Goal: Download file/media: Obtain a digital file from the website

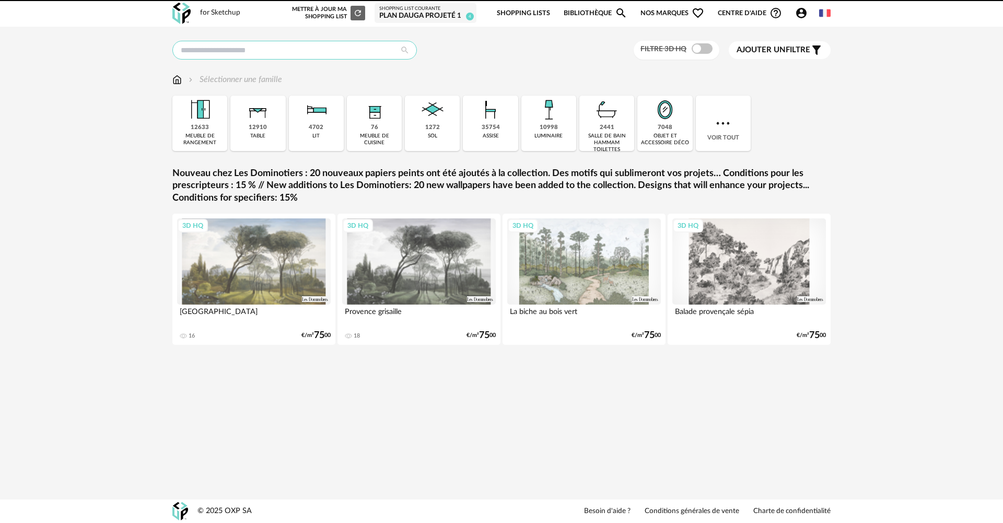
click at [253, 47] on input "text" at bounding box center [294, 50] width 244 height 19
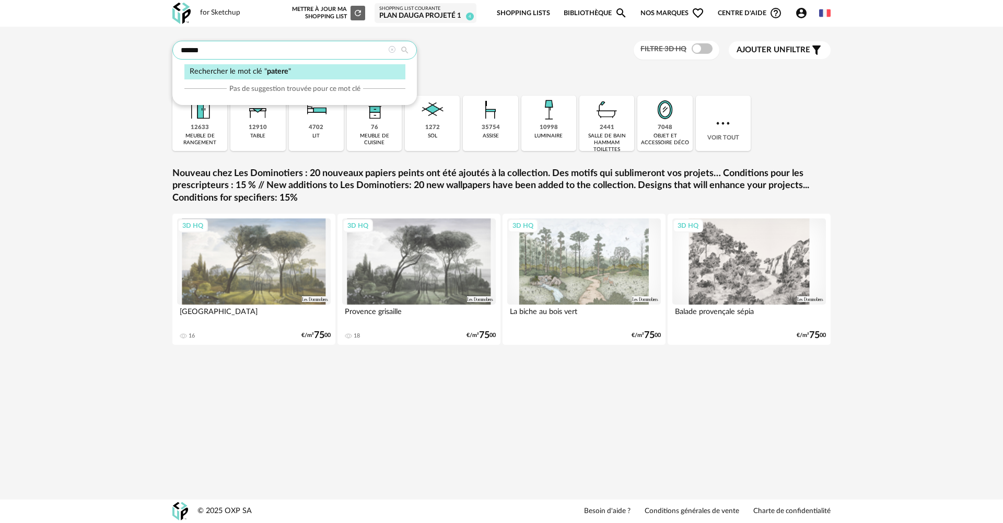
type input "******"
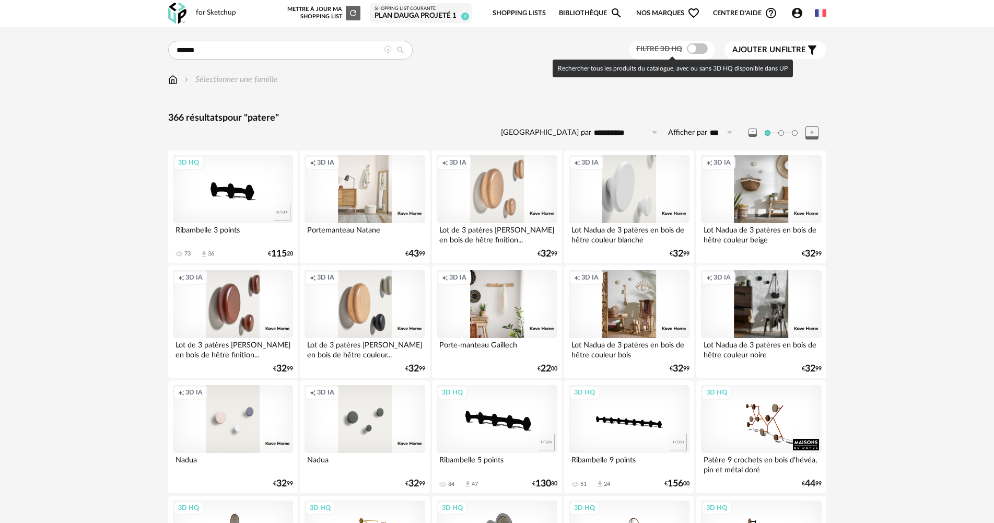
click at [702, 49] on span at bounding box center [697, 48] width 21 height 10
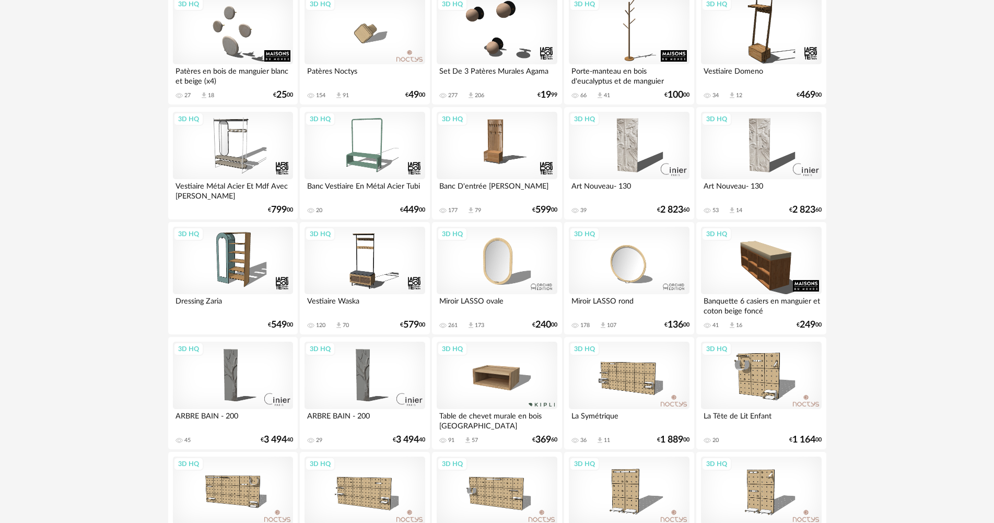
scroll to position [627, 0]
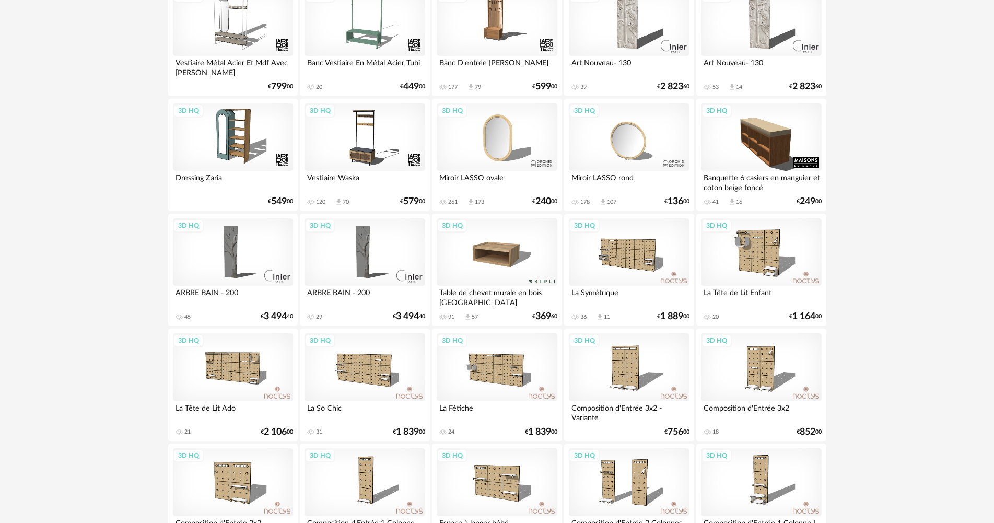
click at [507, 252] on div "3D HQ" at bounding box center [497, 252] width 120 height 68
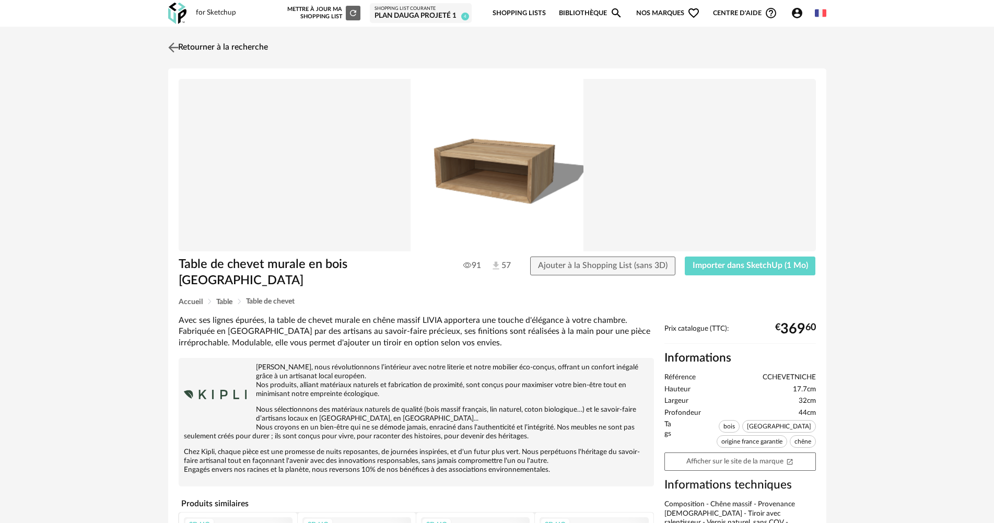
click at [174, 48] on img at bounding box center [173, 47] width 15 height 15
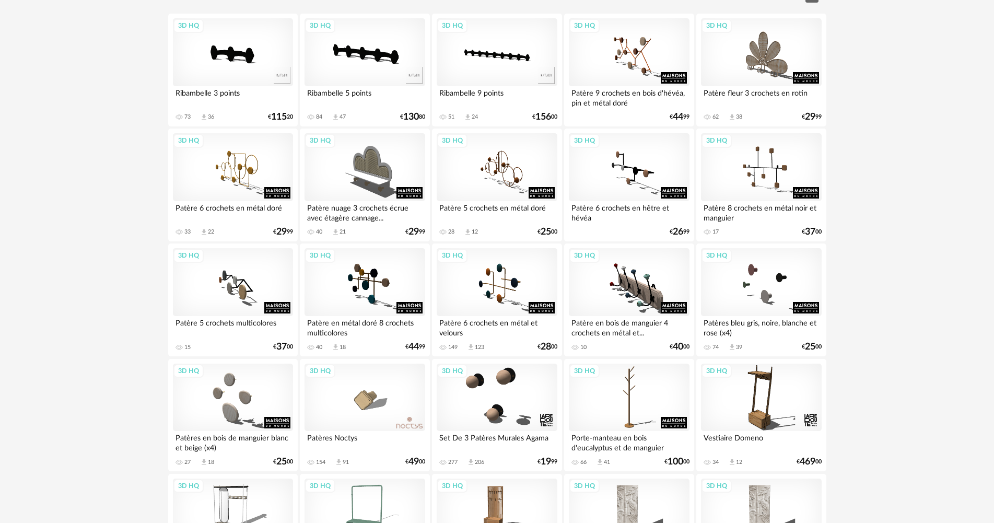
scroll to position [104, 0]
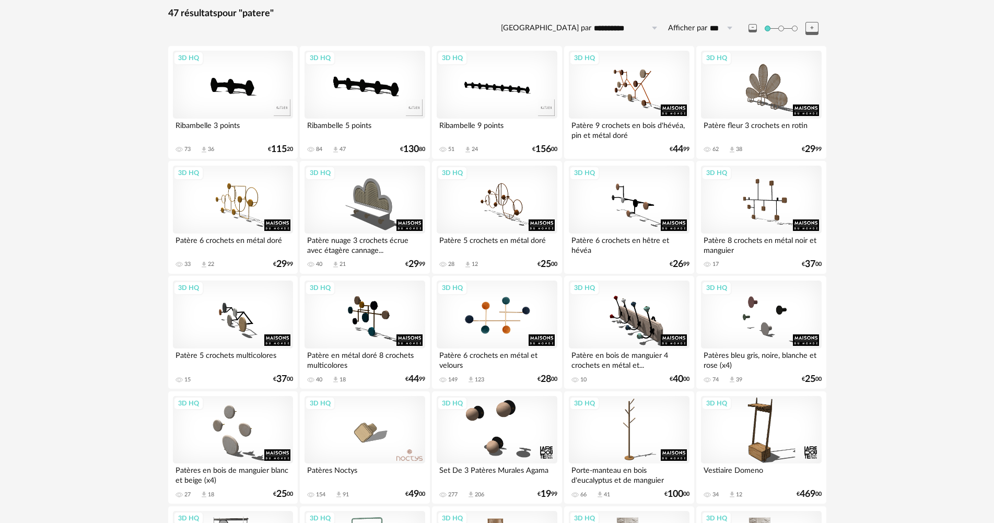
click at [511, 319] on div "3D HQ" at bounding box center [497, 314] width 120 height 68
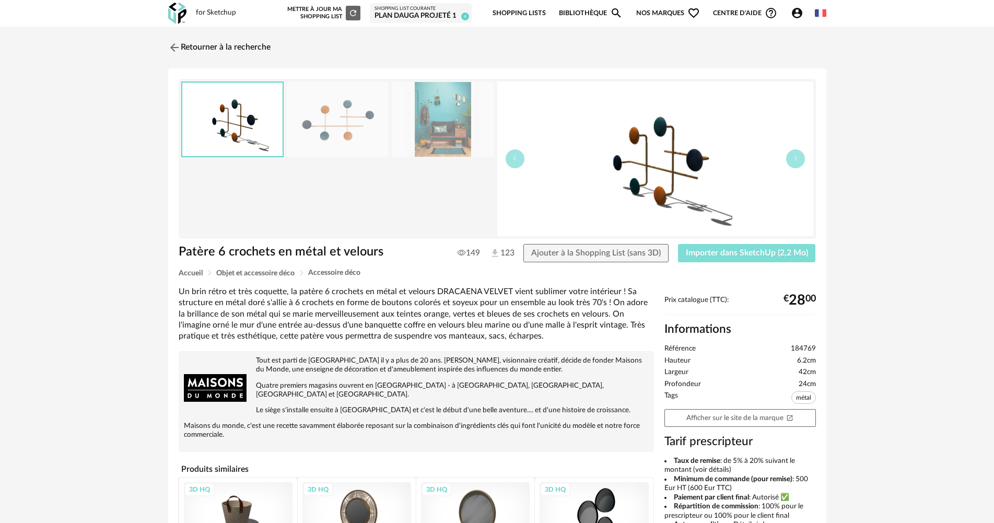
click at [745, 249] on span "Importer dans SketchUp (2,2 Mo)" at bounding box center [747, 253] width 122 height 8
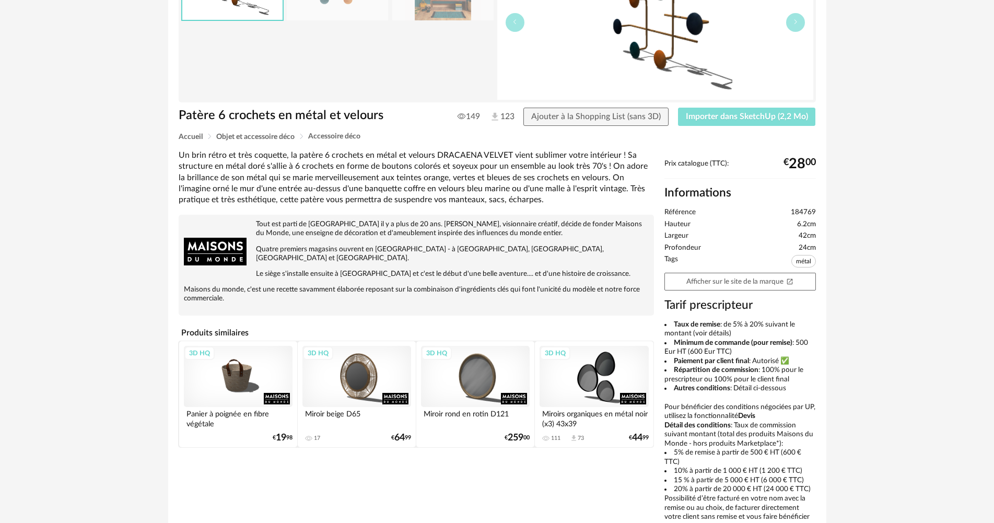
scroll to position [157, 0]
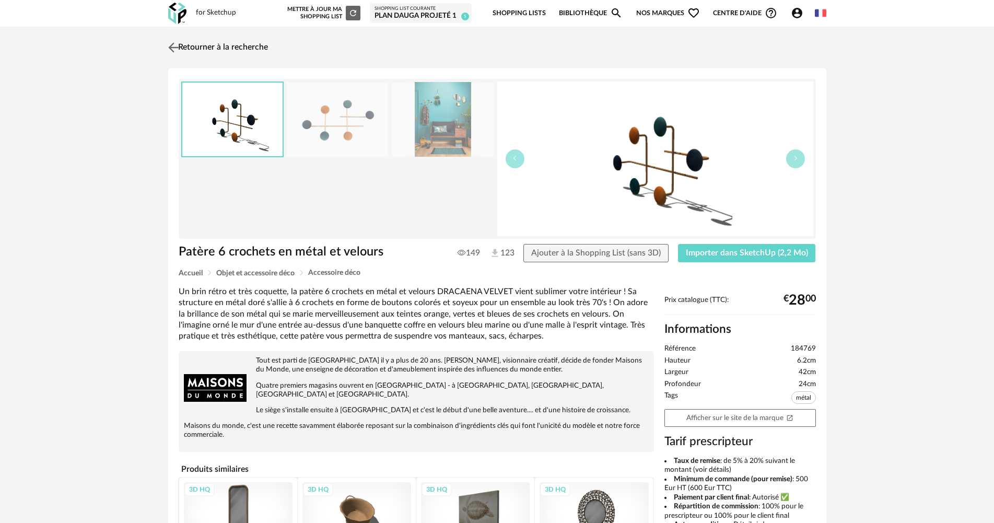
click at [203, 47] on link "Retourner à la recherche" at bounding box center [217, 47] width 102 height 23
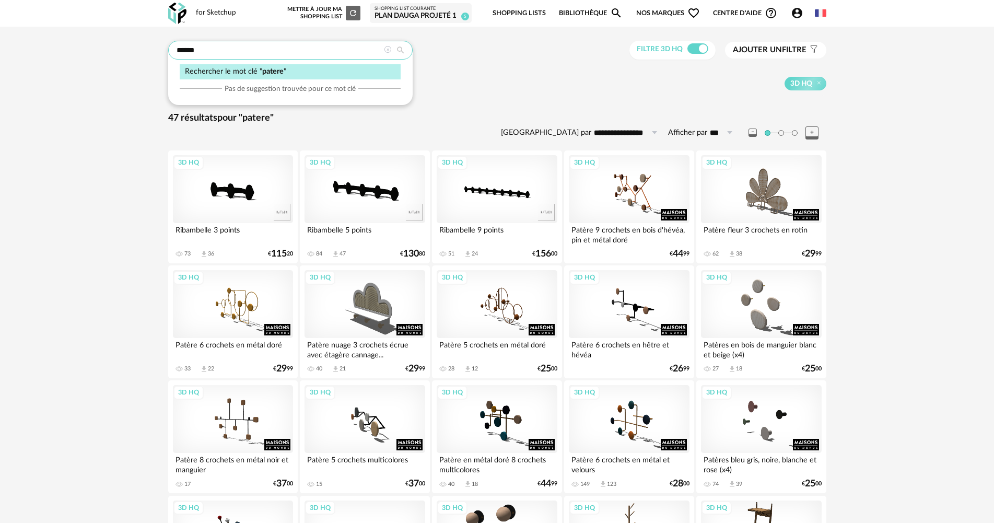
drag, startPoint x: 203, startPoint y: 48, endPoint x: 173, endPoint y: 51, distance: 29.9
click at [173, 51] on input "******" at bounding box center [290, 50] width 244 height 19
drag, startPoint x: 241, startPoint y: 49, endPoint x: 105, endPoint y: 61, distance: 136.3
type input "*******"
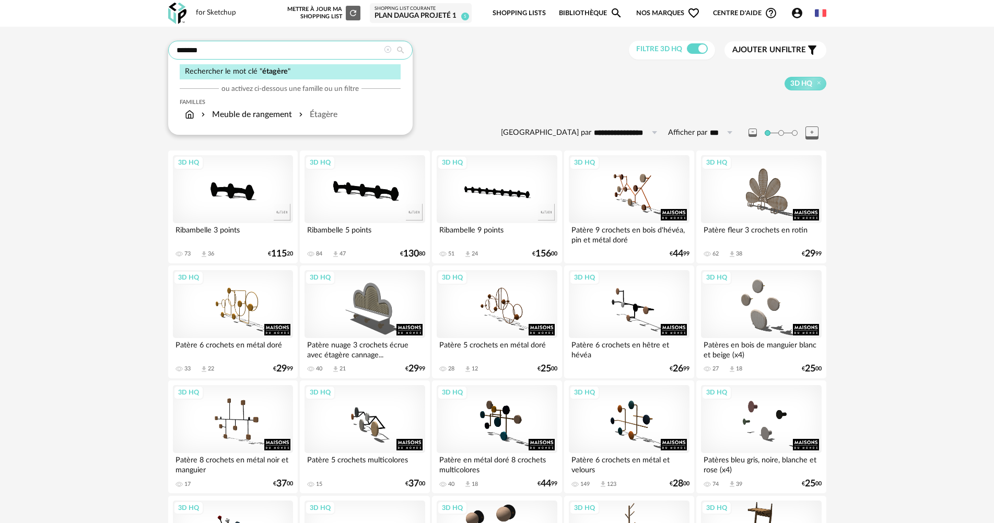
type input "**********"
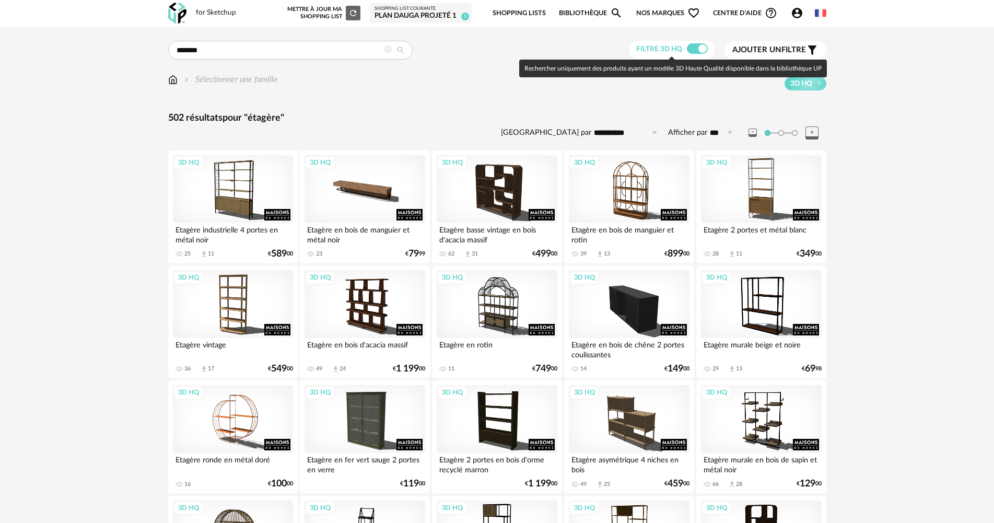
click at [689, 48] on span at bounding box center [697, 48] width 21 height 10
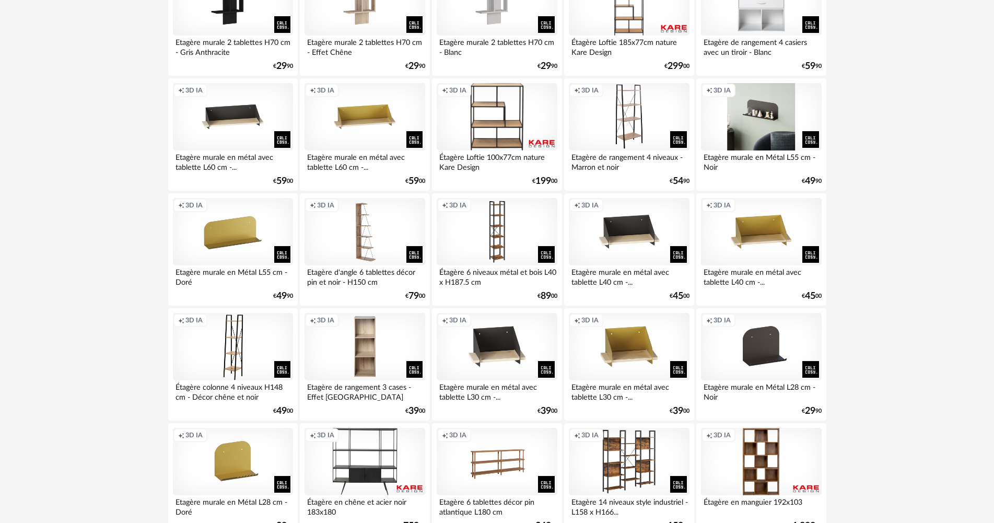
scroll to position [418, 0]
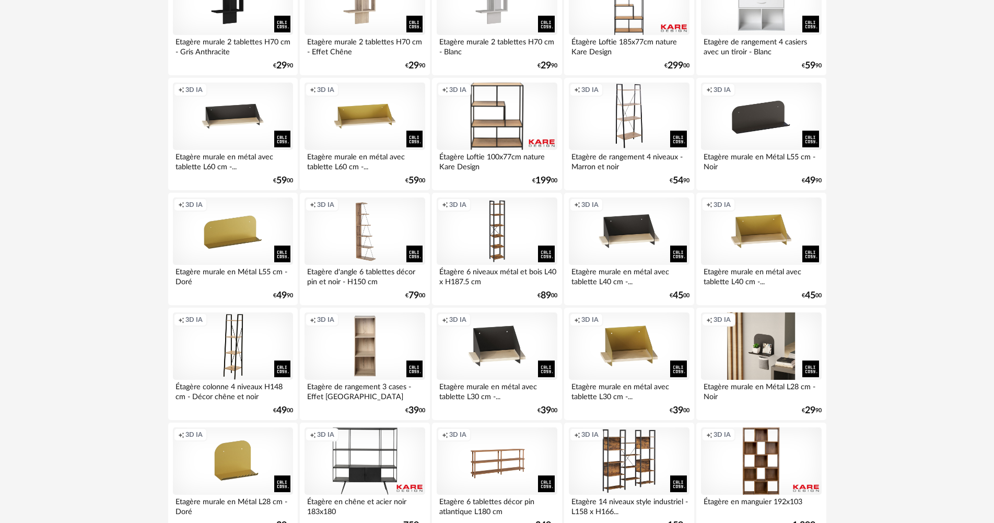
click at [760, 347] on div "Creation icon 3D IA" at bounding box center [761, 346] width 120 height 68
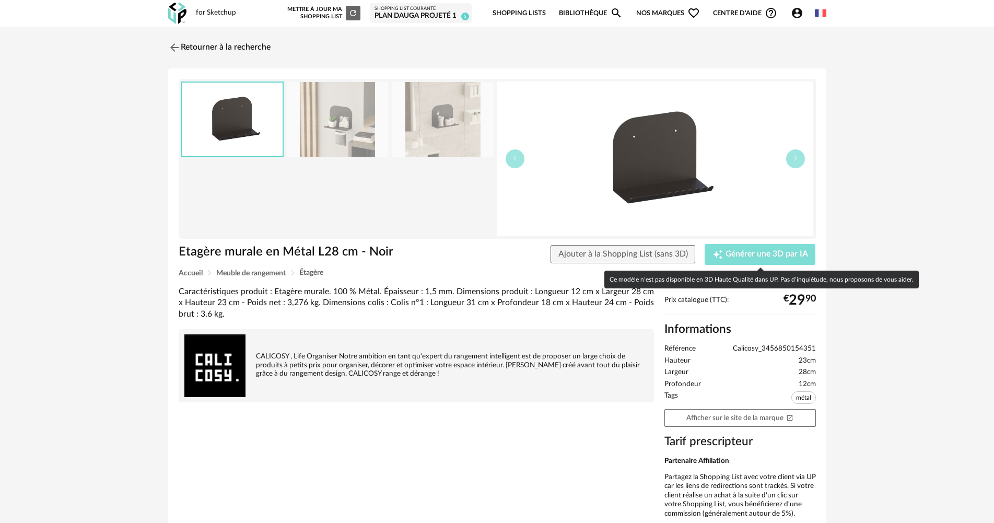
click at [762, 252] on span "Générer une 3D par IA" at bounding box center [766, 254] width 83 height 8
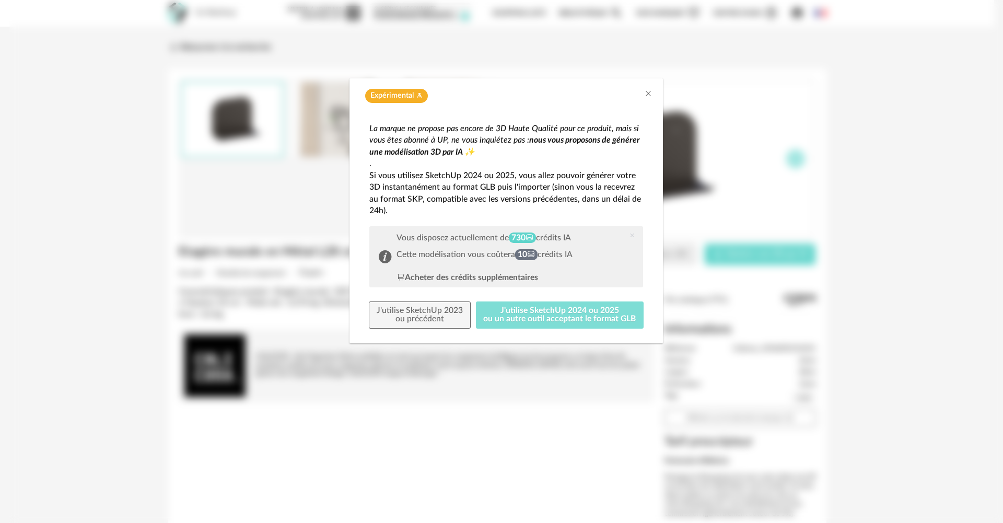
click at [573, 311] on button "J'utilise SketchUp 2024 ou 2025 ou un autre outil acceptant le format GLB" at bounding box center [560, 314] width 168 height 27
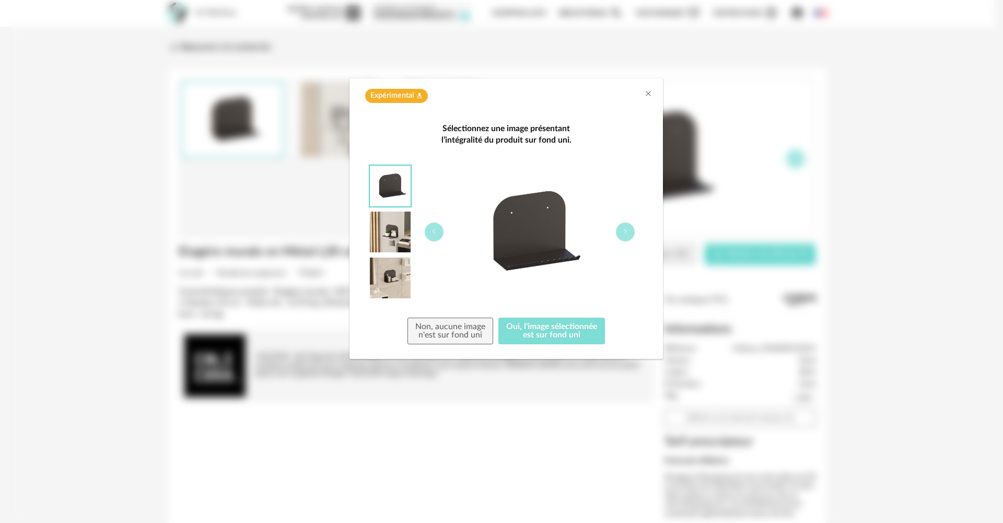
click at [564, 327] on button "Oui, l'image sélectionnée est sur fond uni" at bounding box center [551, 331] width 107 height 27
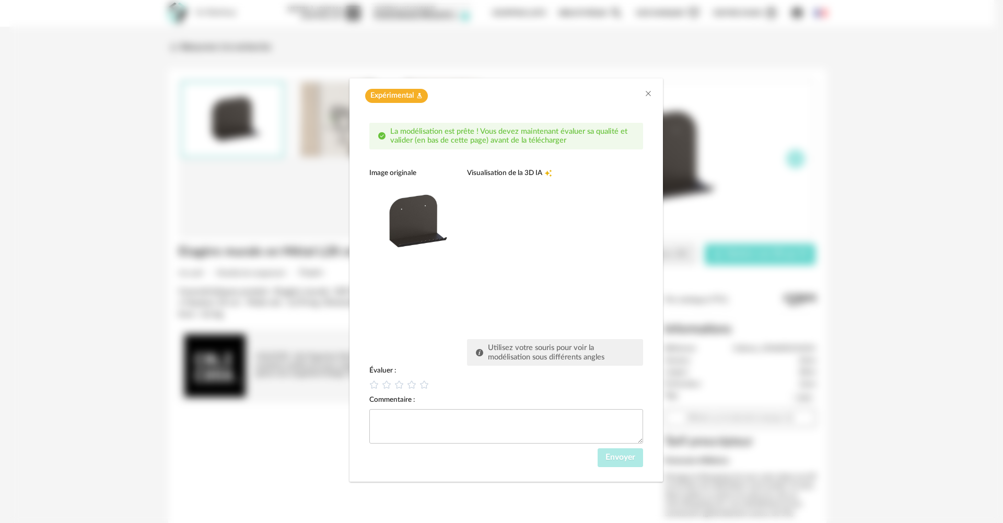
drag, startPoint x: 531, startPoint y: 233, endPoint x: 567, endPoint y: 252, distance: 40.9
click at [571, 243] on div "dialog" at bounding box center [545, 256] width 157 height 157
click at [371, 387] on icon "dialog" at bounding box center [374, 384] width 11 height 11
click at [628, 460] on span "Envoyer" at bounding box center [620, 457] width 30 height 8
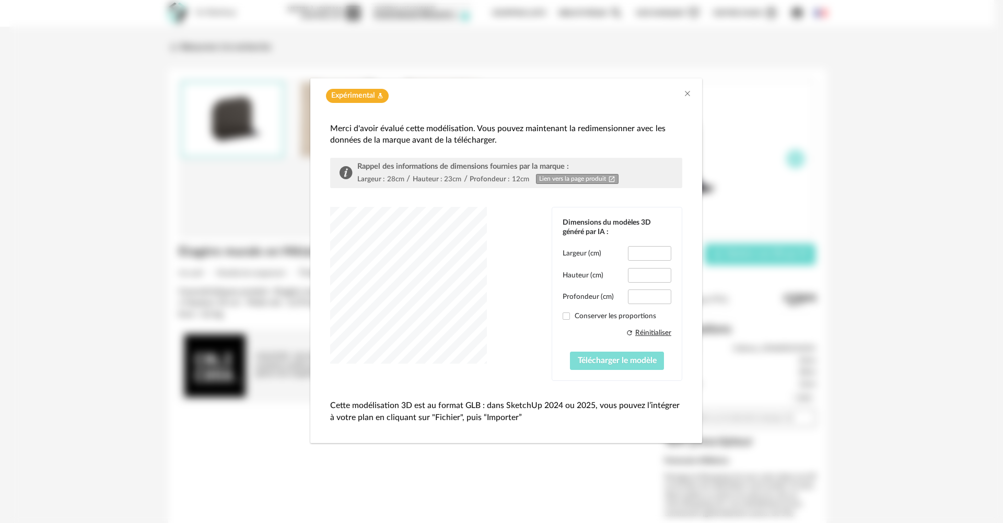
type input "****"
click at [617, 363] on span "Télécharger le modèle" at bounding box center [617, 360] width 79 height 8
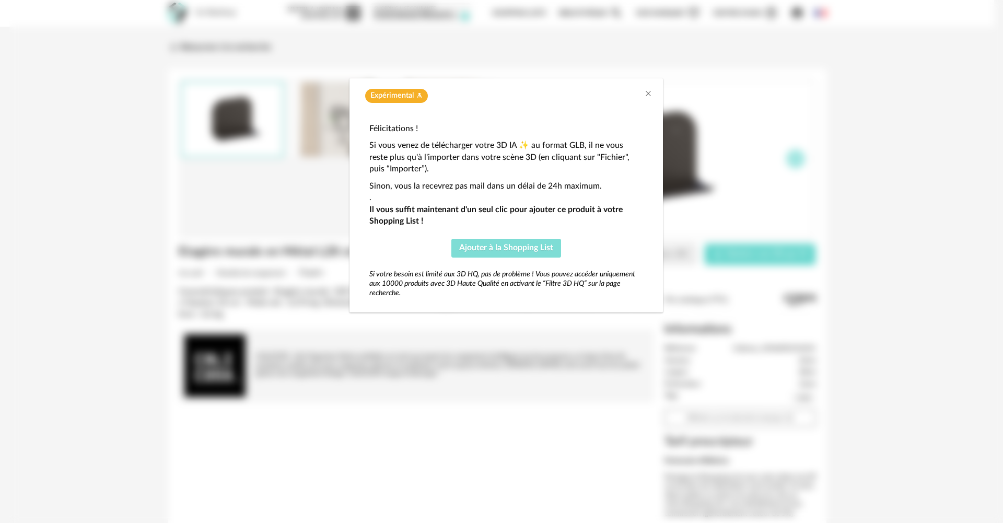
click at [528, 249] on span "Ajouter à la Shopping List" at bounding box center [506, 247] width 94 height 8
click at [650, 90] on icon "Close" at bounding box center [648, 93] width 8 height 8
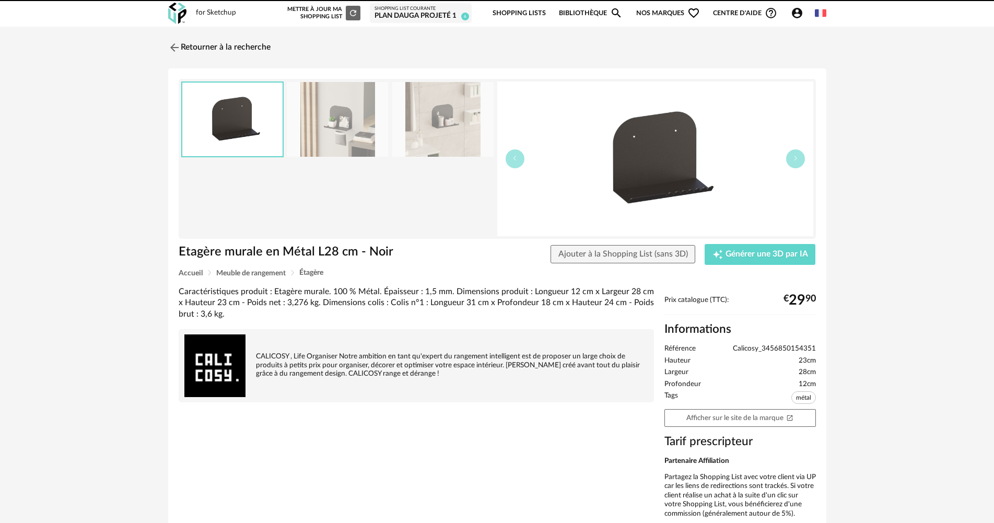
click at [414, 15] on div "PLAN Dauga projeté 1" at bounding box center [420, 15] width 92 height 9
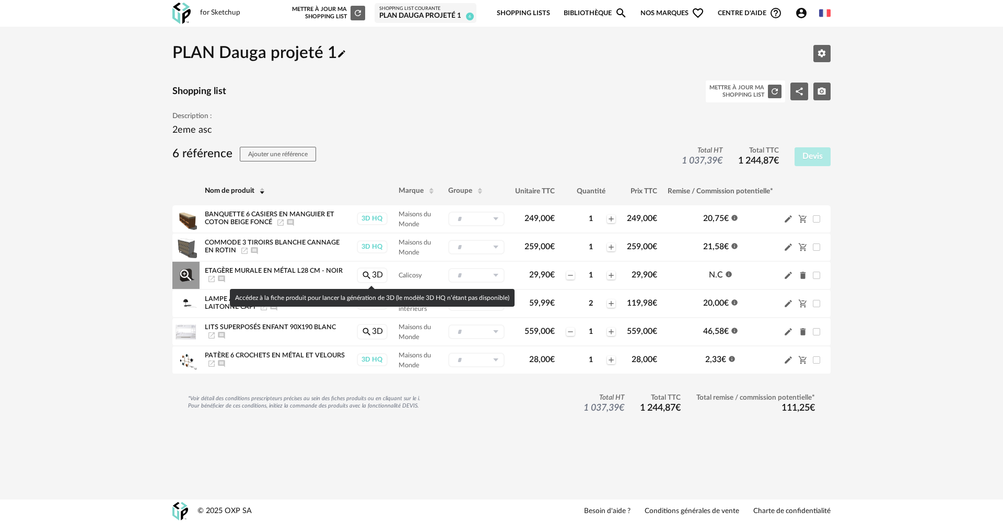
click at [376, 274] on link "Magnify icon 3D" at bounding box center [372, 275] width 31 height 16
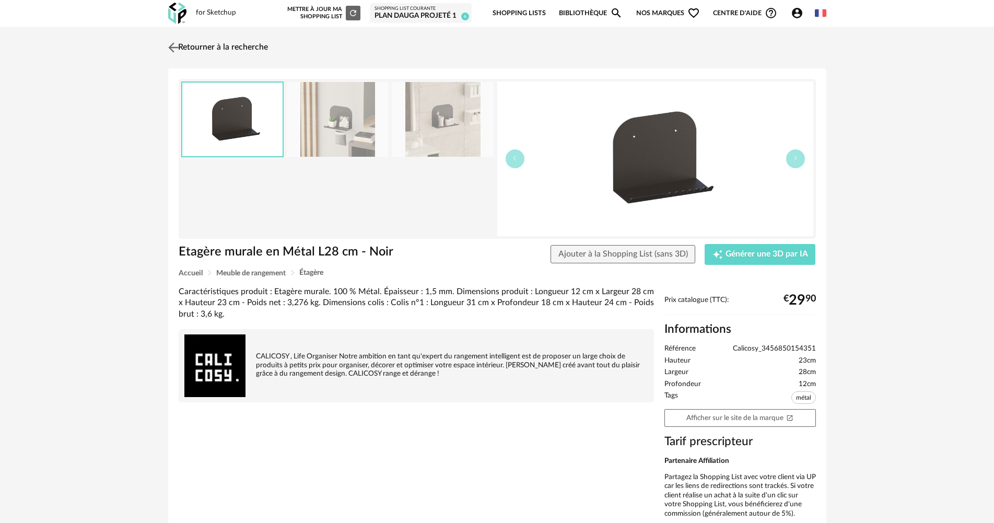
click at [224, 46] on link "Retourner à la recherche" at bounding box center [217, 47] width 102 height 23
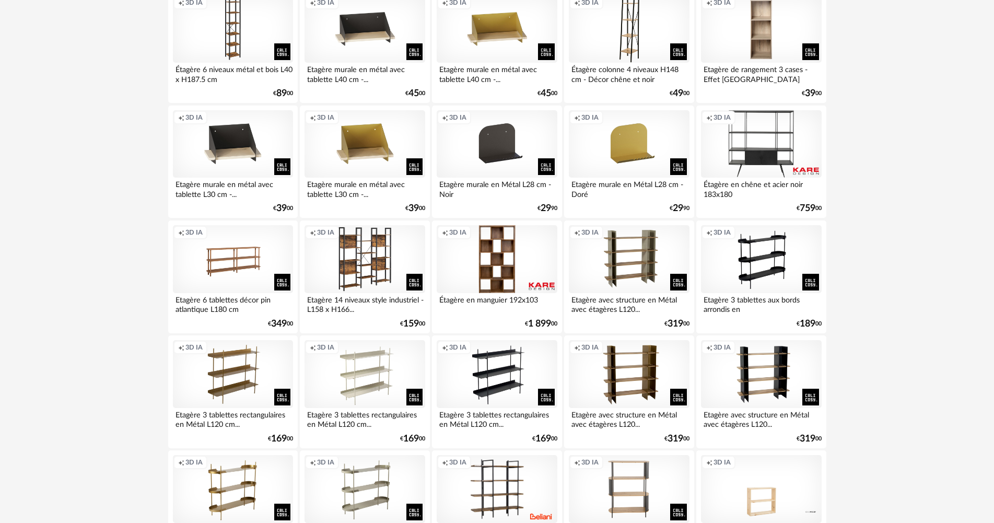
scroll to position [732, 0]
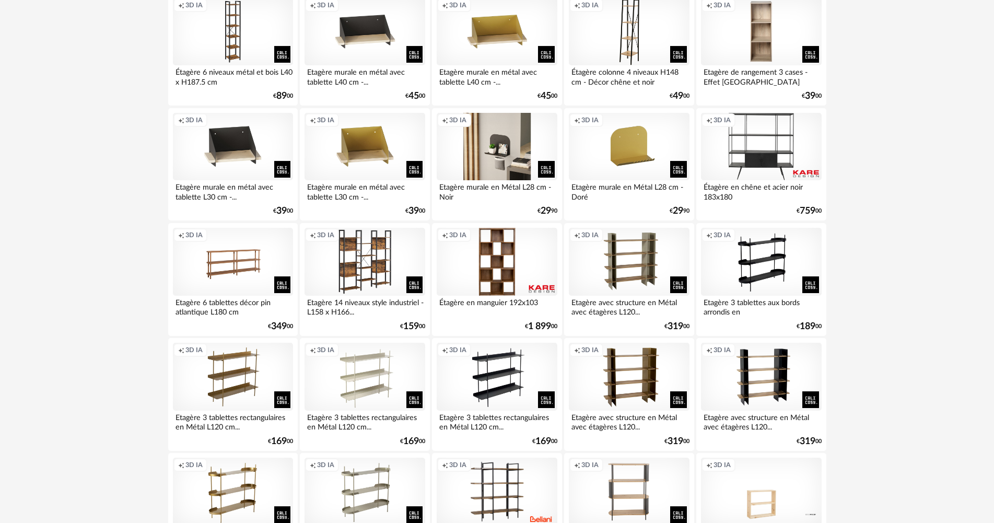
click at [492, 135] on div "Creation icon 3D IA" at bounding box center [497, 147] width 120 height 68
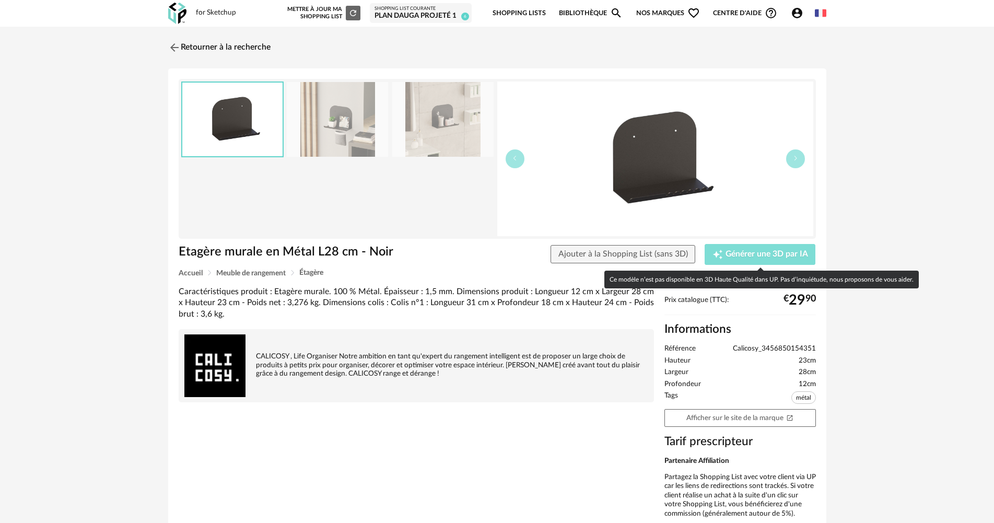
click at [769, 252] on span "Générer une 3D par IA" at bounding box center [766, 254] width 83 height 8
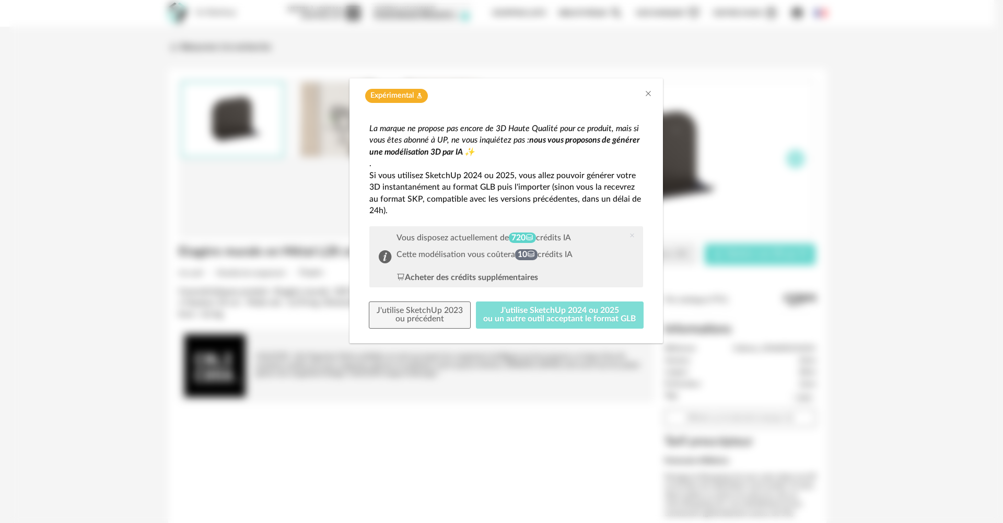
click at [521, 315] on button "J'utilise SketchUp 2024 ou 2025 ou un autre outil acceptant le format GLB" at bounding box center [560, 314] width 168 height 27
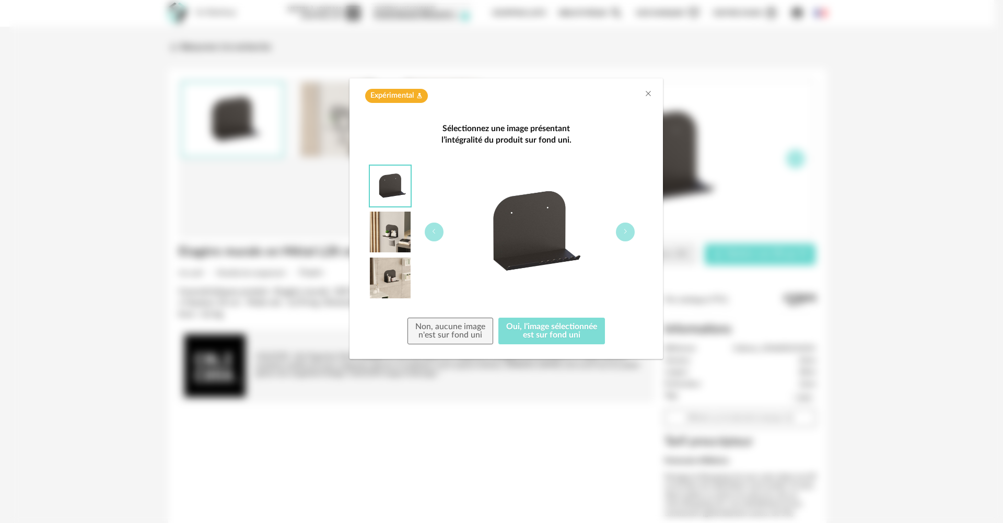
click at [567, 334] on button "Oui, l'image sélectionnée est sur fond uni" at bounding box center [551, 331] width 107 height 27
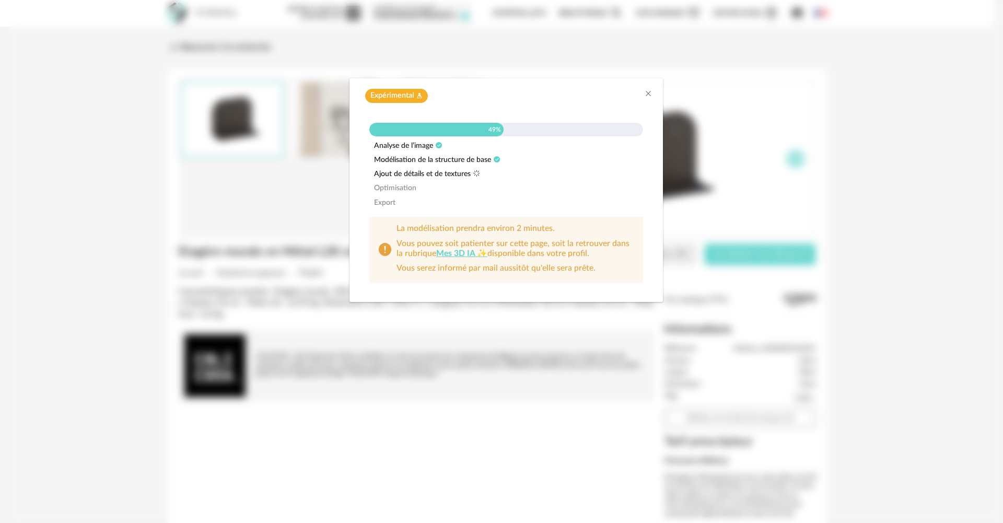
click at [460, 251] on link "Mes 3D IA ✨" at bounding box center [461, 253] width 51 height 8
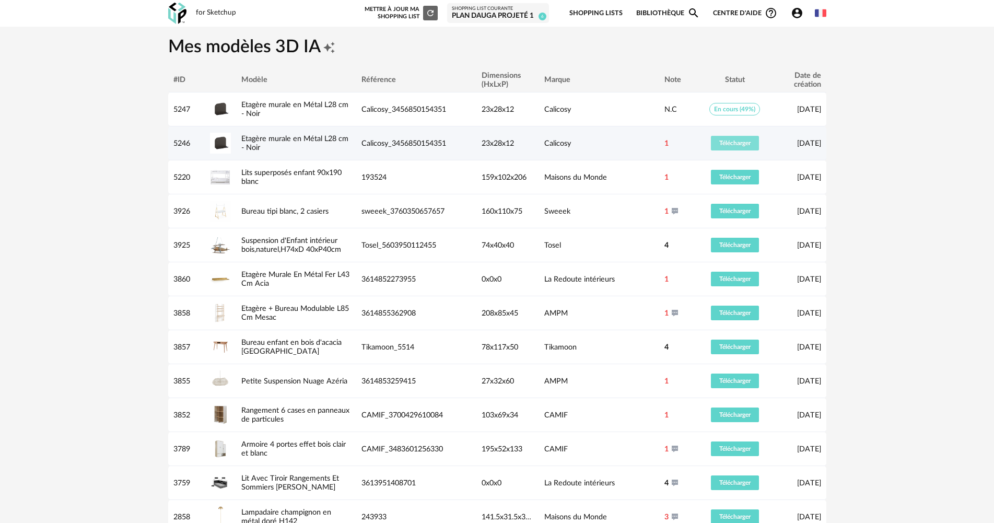
click at [731, 141] on span "Télécharger" at bounding box center [734, 143] width 31 height 6
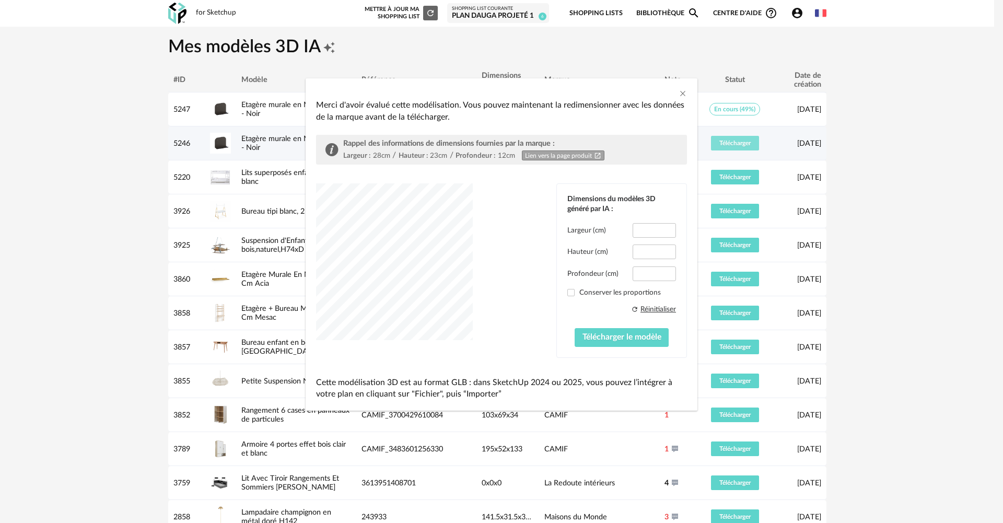
type input "****"
click at [572, 293] on span "dialog" at bounding box center [570, 292] width 7 height 7
click at [620, 334] on span "Télécharger le modèle" at bounding box center [621, 337] width 79 height 8
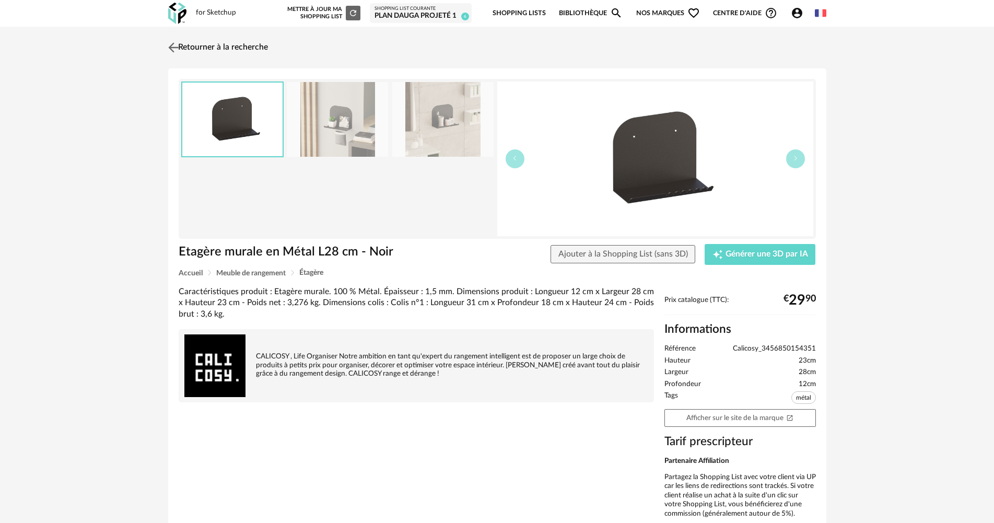
click at [176, 45] on img at bounding box center [173, 47] width 15 height 15
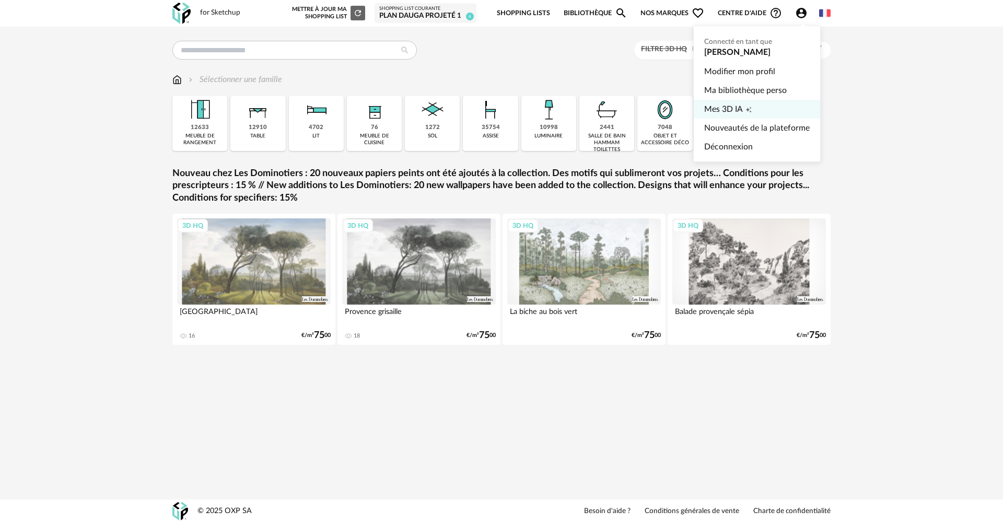
click at [742, 104] on span "Mes 3D IA" at bounding box center [723, 109] width 39 height 19
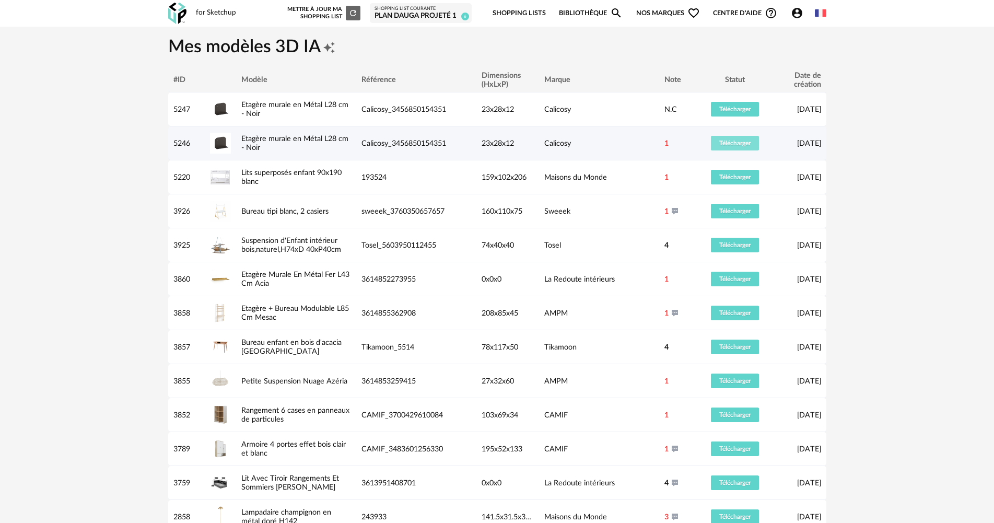
click at [739, 146] on span "Télécharger" at bounding box center [734, 143] width 31 height 6
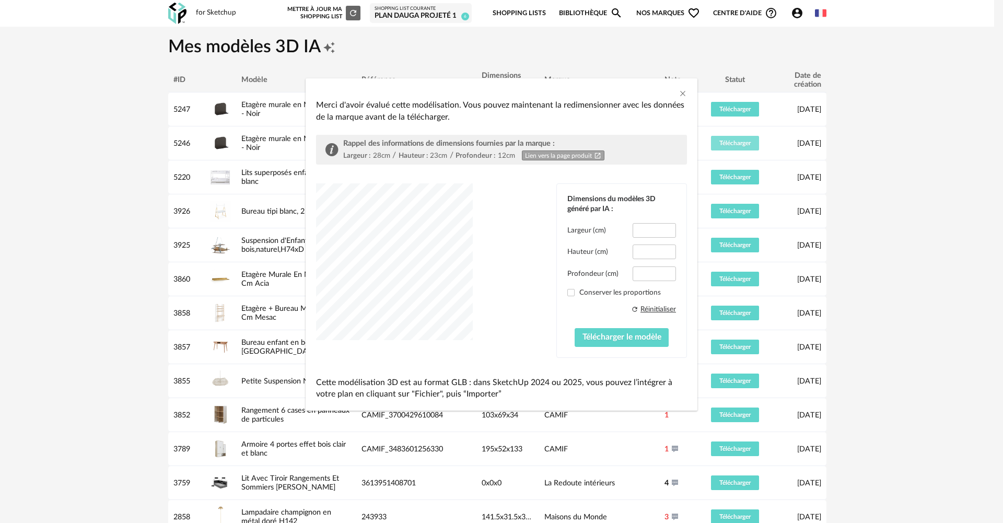
type input "****"
click at [572, 293] on span "dialog" at bounding box center [570, 292] width 7 height 7
click at [616, 337] on span "Télécharger le modèle" at bounding box center [621, 337] width 79 height 8
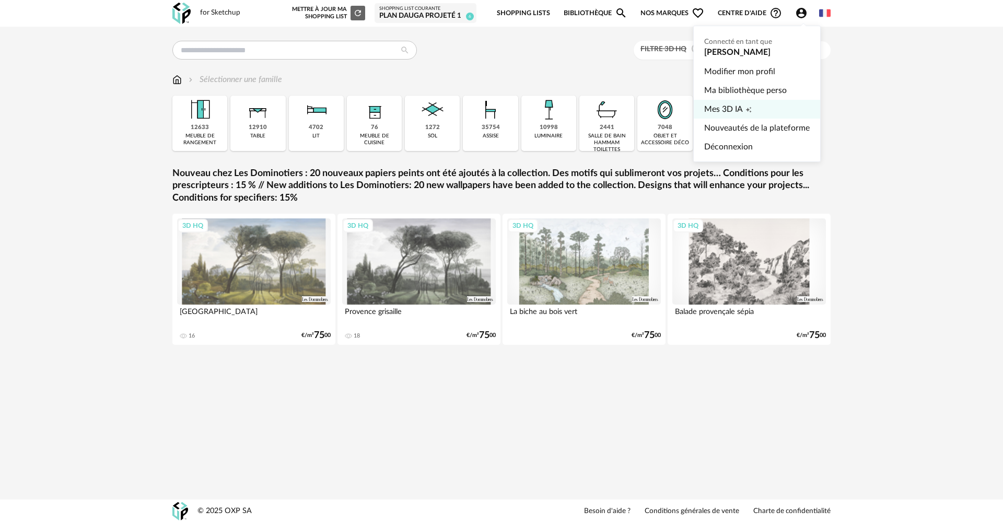
click at [737, 107] on span "Mes 3D IA" at bounding box center [723, 109] width 39 height 19
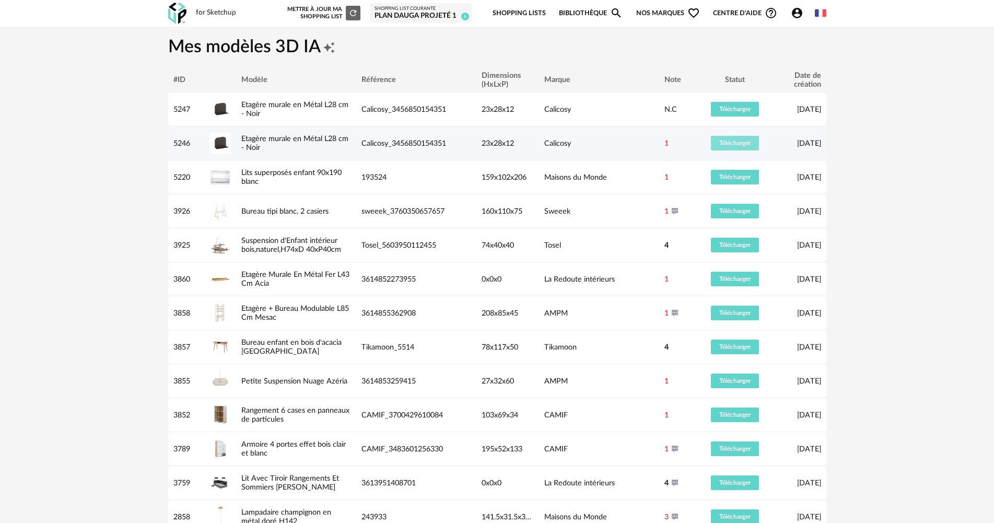
click at [732, 143] on span "Télécharger" at bounding box center [734, 143] width 31 height 6
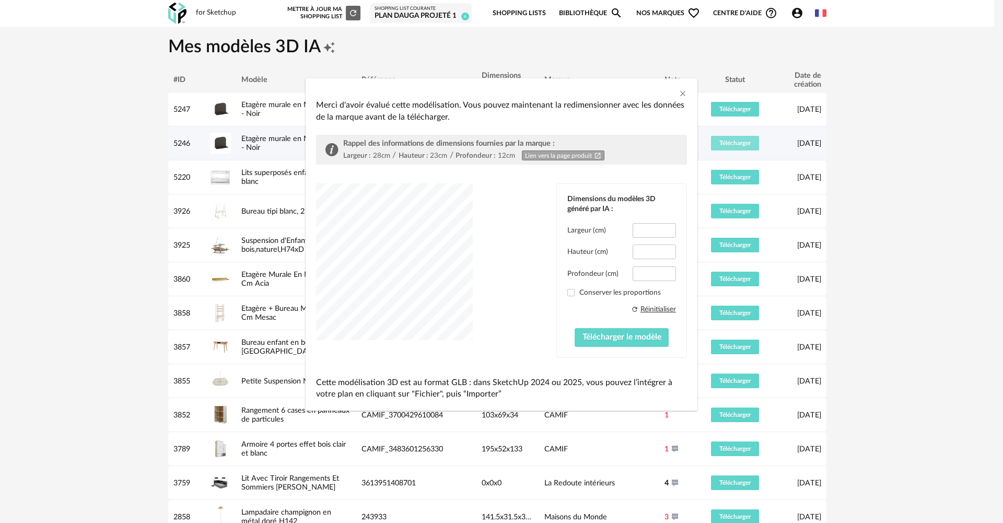
type input "****"
click at [570, 295] on span "dialog" at bounding box center [570, 292] width 7 height 7
click at [633, 337] on span "Télécharger le modèle" at bounding box center [621, 337] width 79 height 8
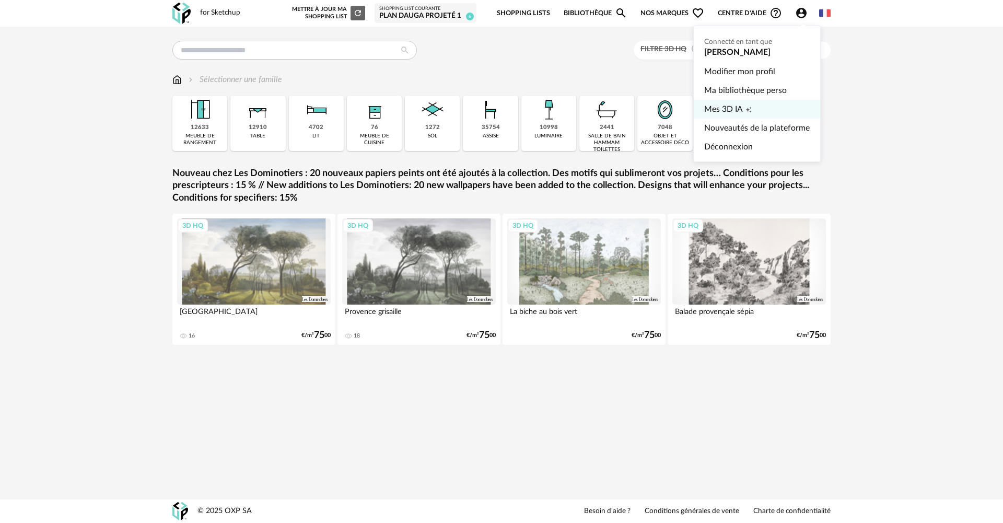
click at [728, 108] on span "Mes 3D IA" at bounding box center [723, 109] width 39 height 19
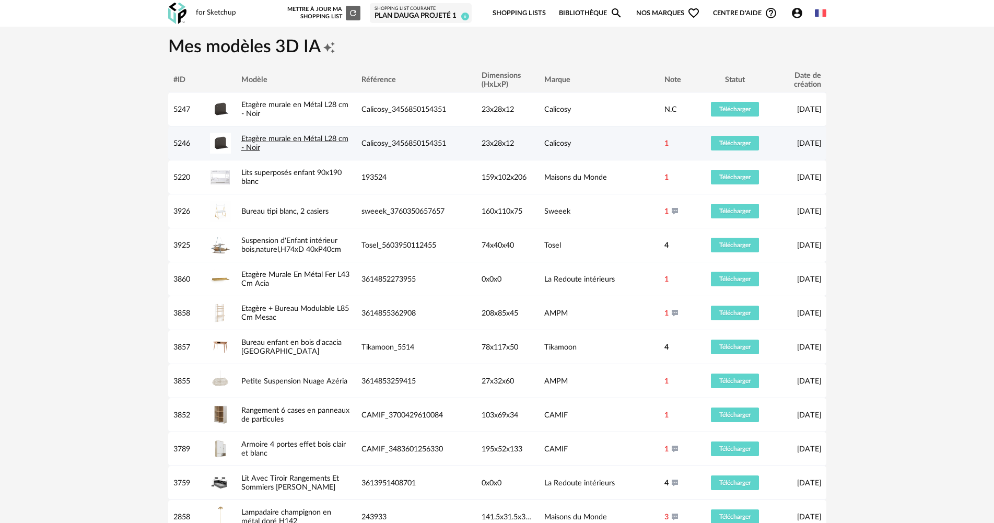
click at [253, 137] on link "Etagère murale en Métal L28 cm - Noir" at bounding box center [294, 143] width 107 height 17
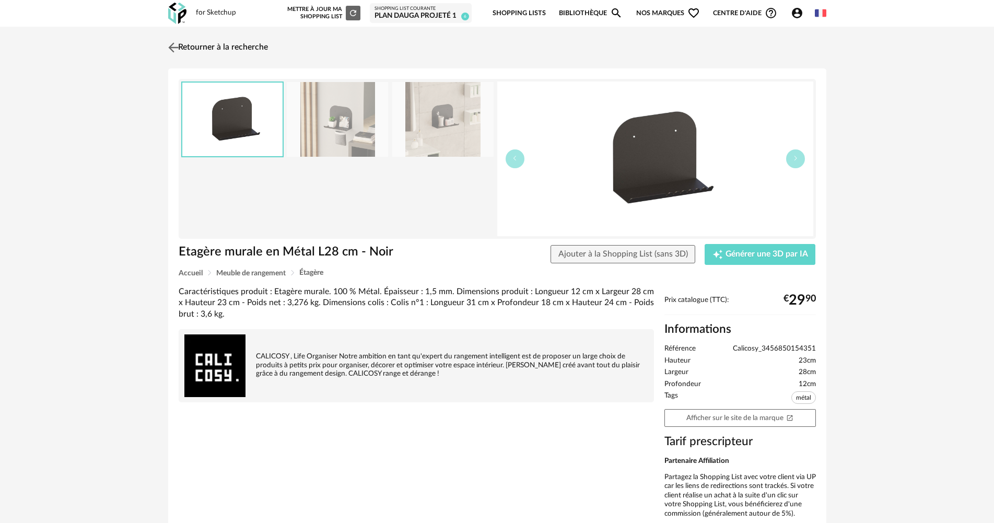
click at [173, 45] on img at bounding box center [173, 47] width 15 height 15
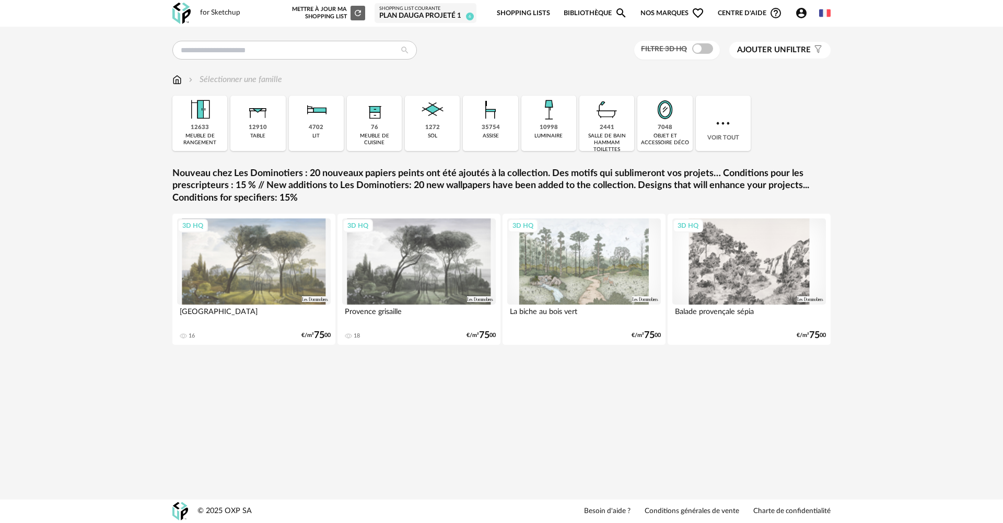
click at [799, 11] on icon "Account Circle icon" at bounding box center [801, 13] width 10 height 10
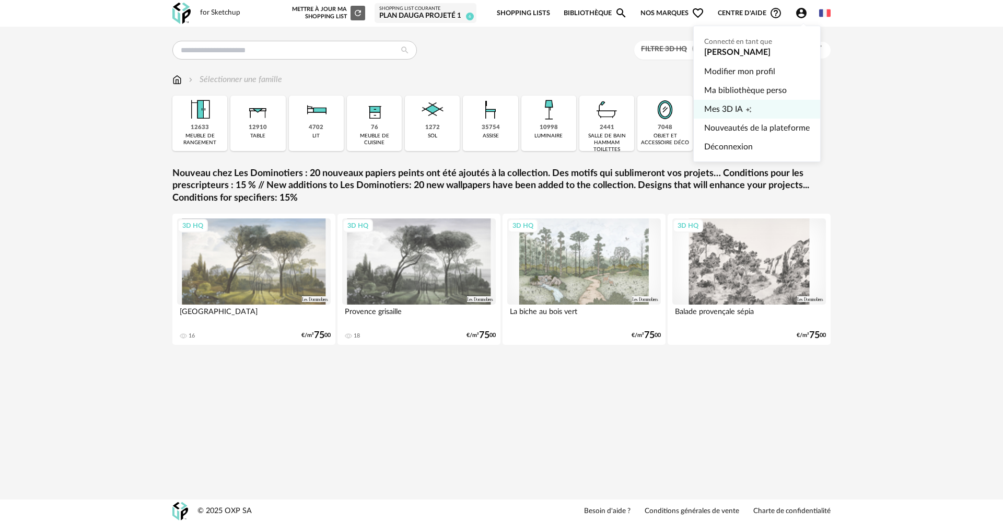
click at [734, 111] on span "Mes 3D IA" at bounding box center [723, 109] width 39 height 19
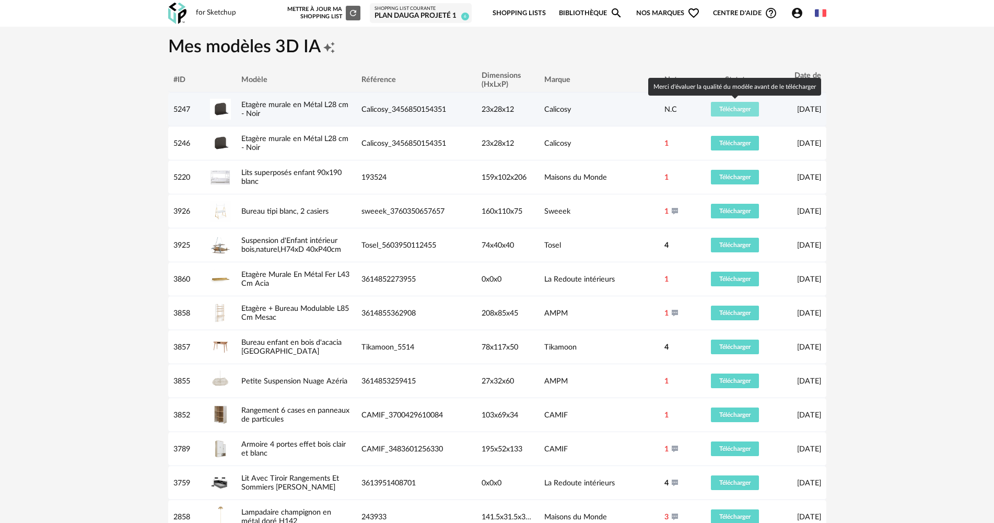
click at [736, 107] on span "Télécharger" at bounding box center [734, 109] width 31 height 6
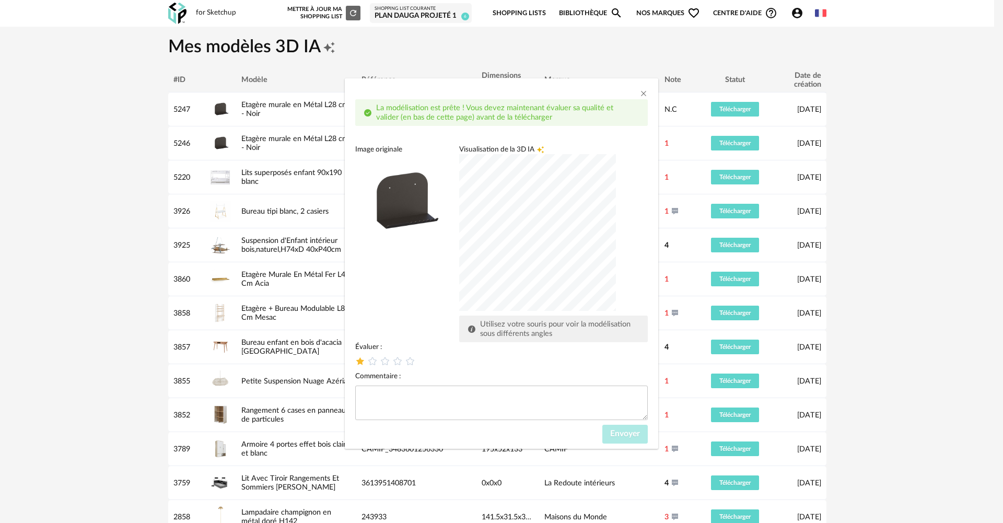
click at [362, 358] on icon "dialog" at bounding box center [360, 361] width 11 height 11
click at [395, 360] on icon "dialog" at bounding box center [397, 361] width 11 height 11
click at [620, 437] on span "Envoyer" at bounding box center [625, 433] width 30 height 8
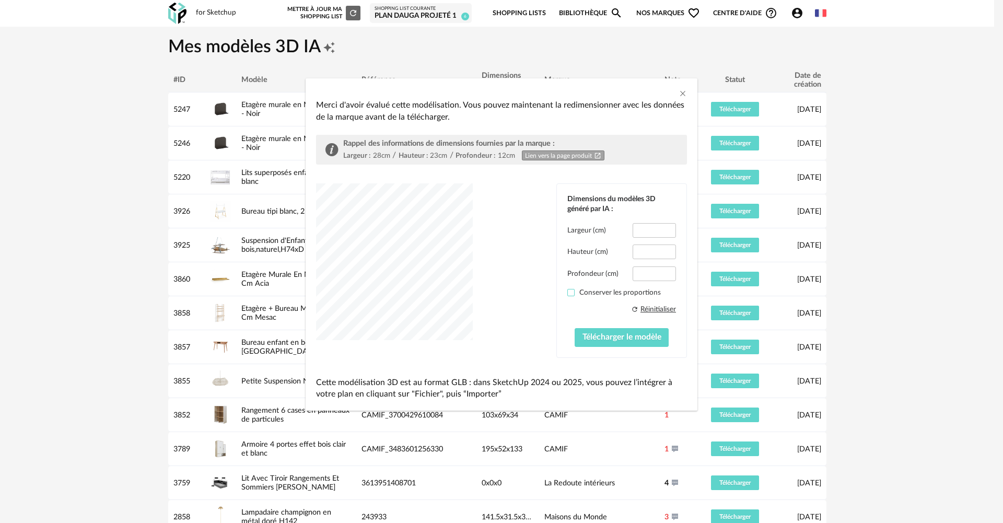
click at [570, 294] on span "dialog" at bounding box center [570, 292] width 7 height 7
click at [609, 334] on span "Télécharger le modèle" at bounding box center [621, 337] width 79 height 8
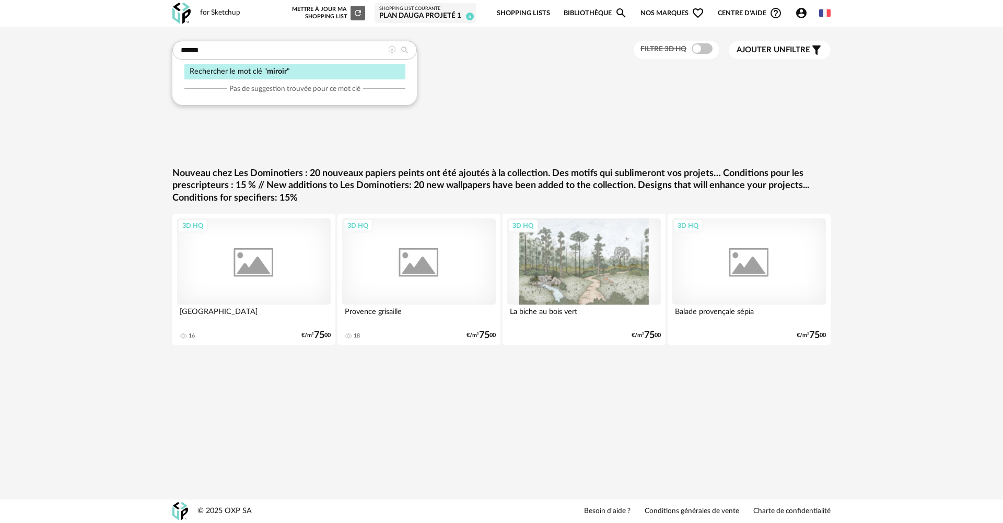
type input "******"
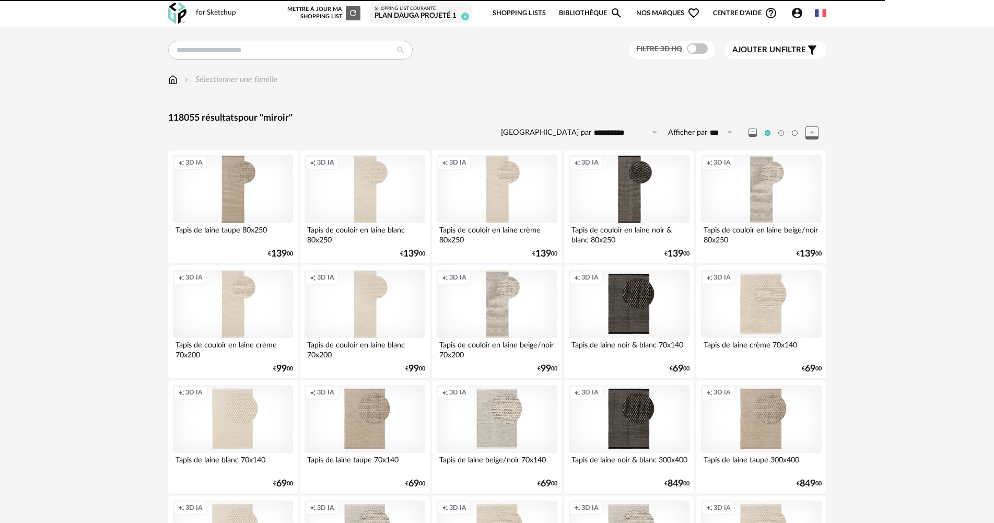
click at [235, 53] on input "text" at bounding box center [290, 50] width 244 height 19
type input "******"
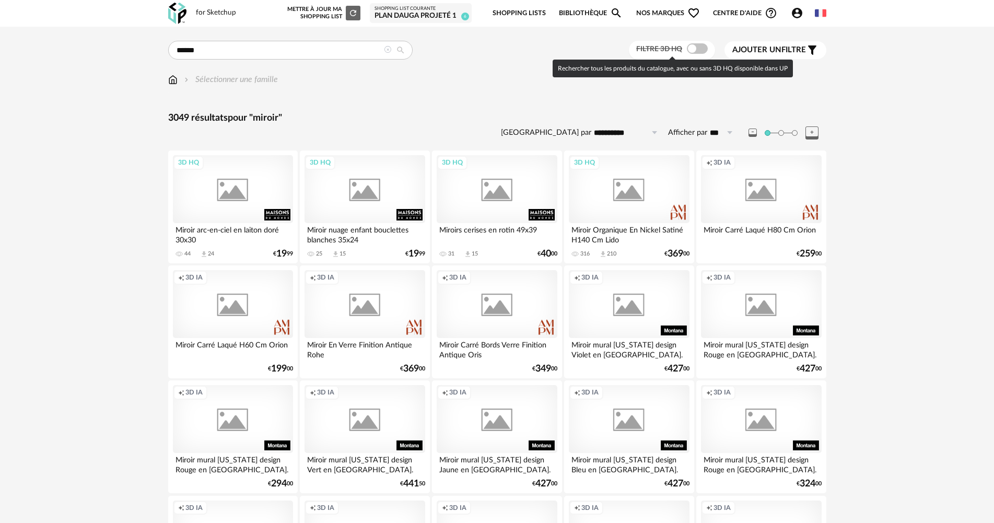
click at [705, 47] on span at bounding box center [697, 48] width 21 height 10
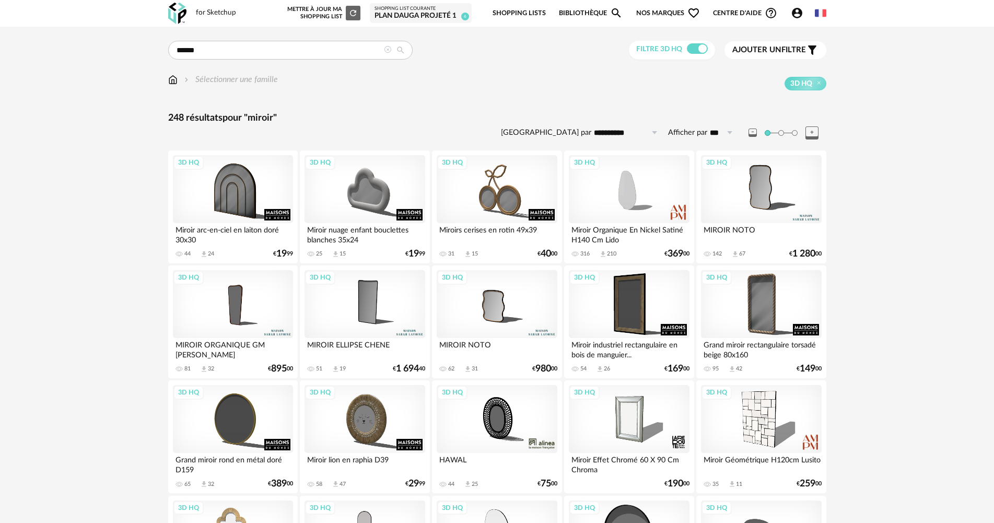
click at [653, 131] on icon at bounding box center [654, 132] width 13 height 17
click at [642, 174] on span "Prix croissant" at bounding box center [630, 177] width 56 height 9
type input "**********"
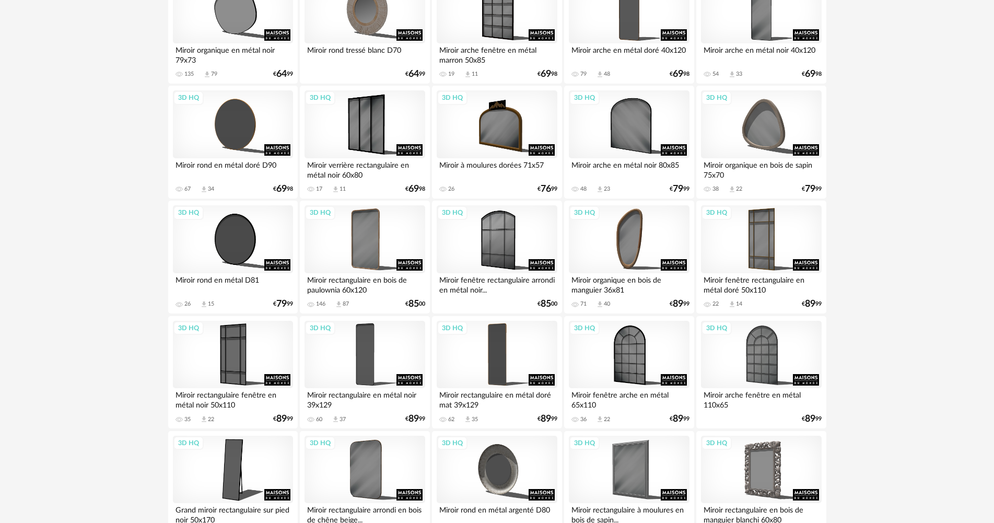
scroll to position [1358, 0]
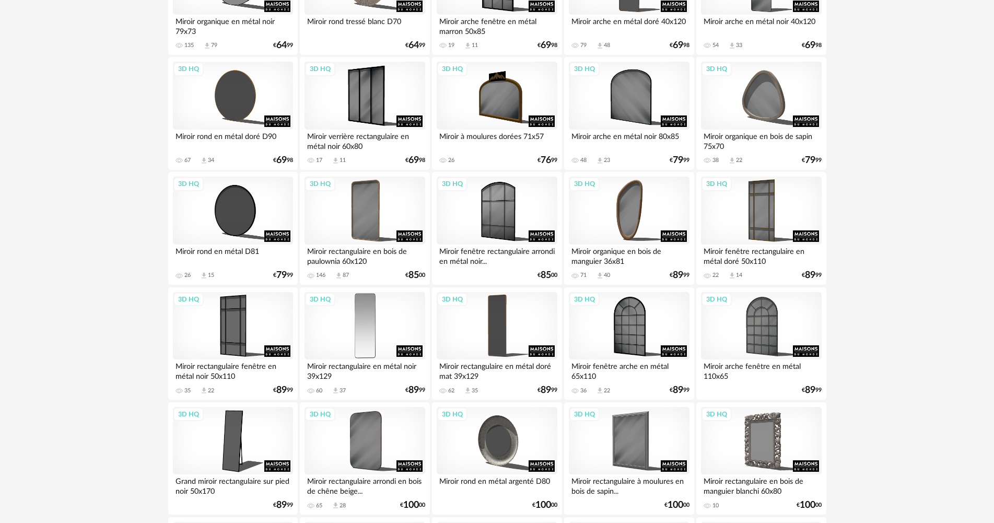
click at [371, 327] on div "3D HQ" at bounding box center [364, 326] width 120 height 68
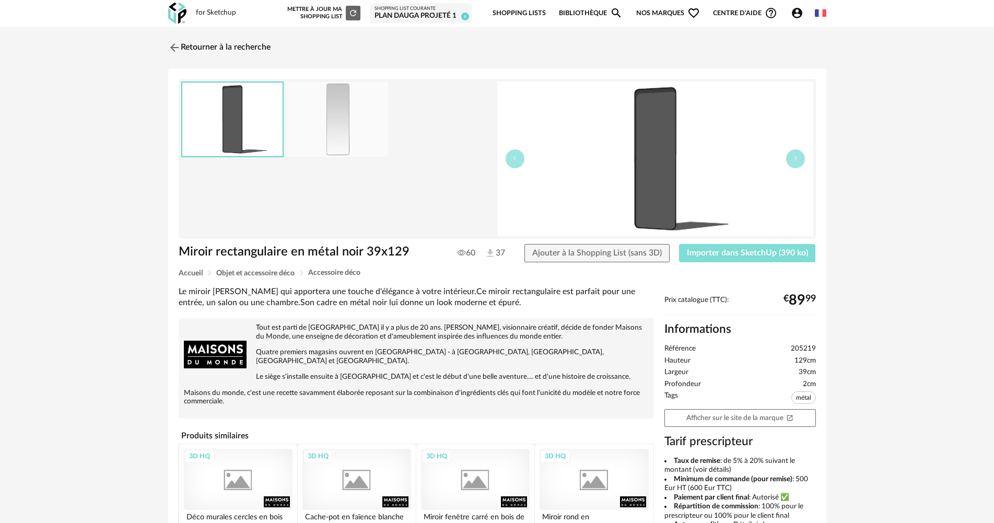
click at [732, 257] on button "Importer dans SketchUp (390 ko)" at bounding box center [747, 253] width 137 height 19
